Goal: Task Accomplishment & Management: Complete application form

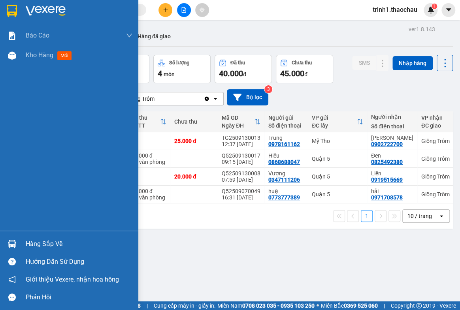
click at [32, 242] on div "Hàng sắp về" at bounding box center [79, 244] width 107 height 12
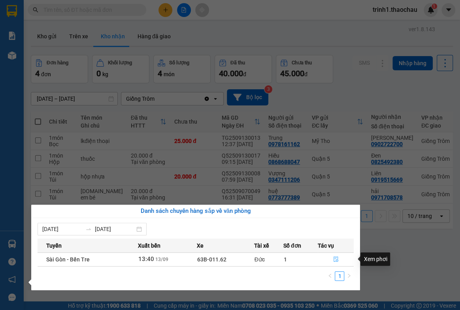
click at [335, 258] on icon "file-done" at bounding box center [335, 259] width 5 height 6
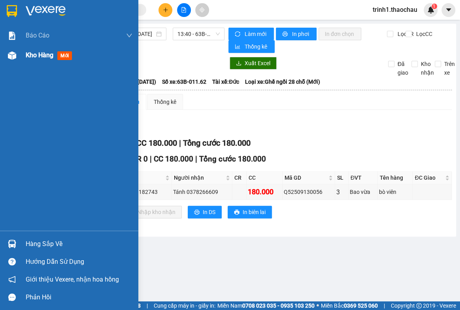
click at [43, 55] on span "Kho hàng" at bounding box center [40, 55] width 28 height 8
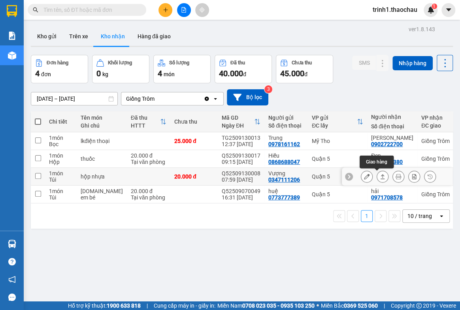
click at [380, 177] on icon at bounding box center [382, 176] width 4 height 5
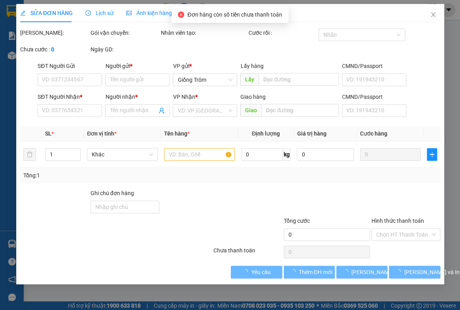
type input "0347111206"
type input "Vượng"
type input "0919515669"
type input "Liên"
type input "20.000"
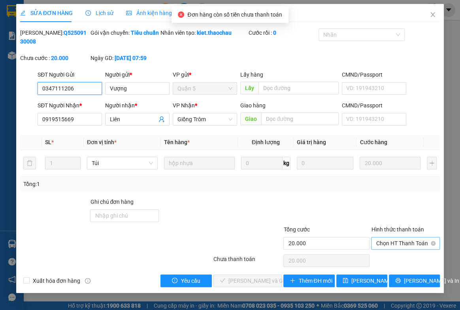
click at [392, 241] on span "Chọn HT Thanh Toán" at bounding box center [405, 243] width 59 height 12
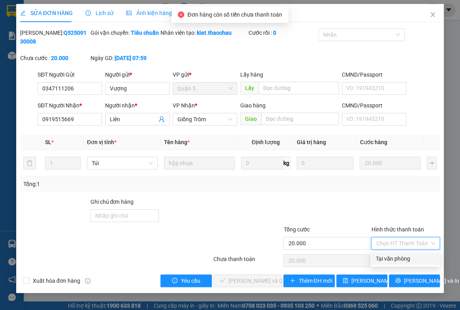
click at [385, 261] on div "Tại văn phòng" at bounding box center [405, 258] width 59 height 9
type input "0"
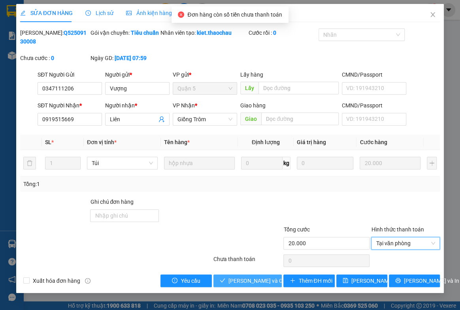
click at [250, 278] on span "[PERSON_NAME] và Giao hàng" at bounding box center [266, 281] width 76 height 9
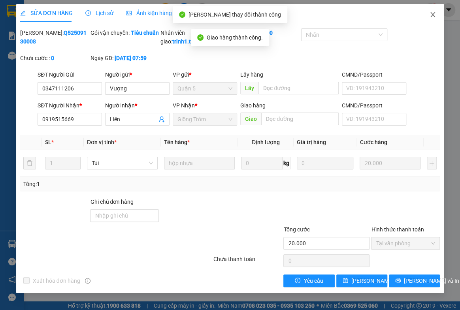
click at [429, 16] on icon "close" at bounding box center [432, 14] width 6 height 6
